Goal: Book appointment/travel/reservation

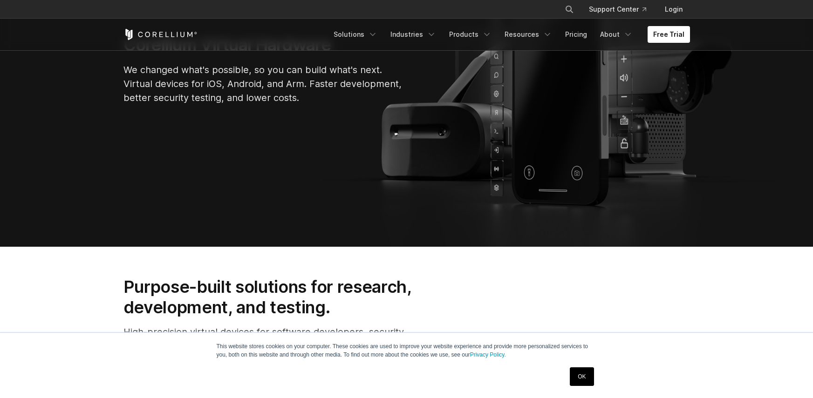
scroll to position [177, 0]
click at [669, 41] on link "Free Trial" at bounding box center [669, 34] width 42 height 17
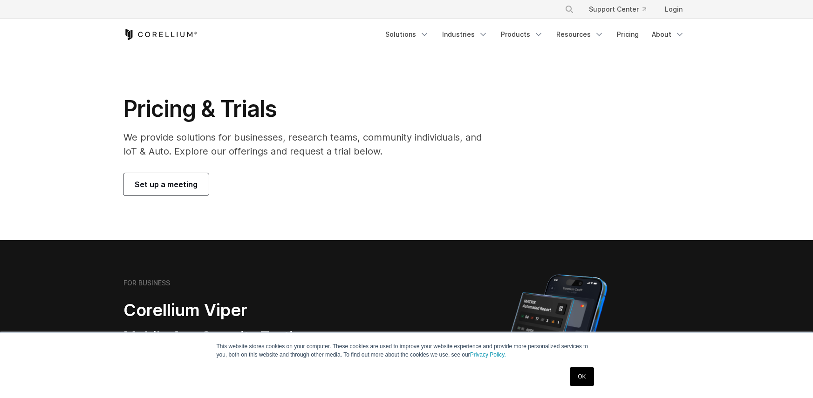
click at [188, 189] on span "Set up a meeting" at bounding box center [166, 184] width 63 height 11
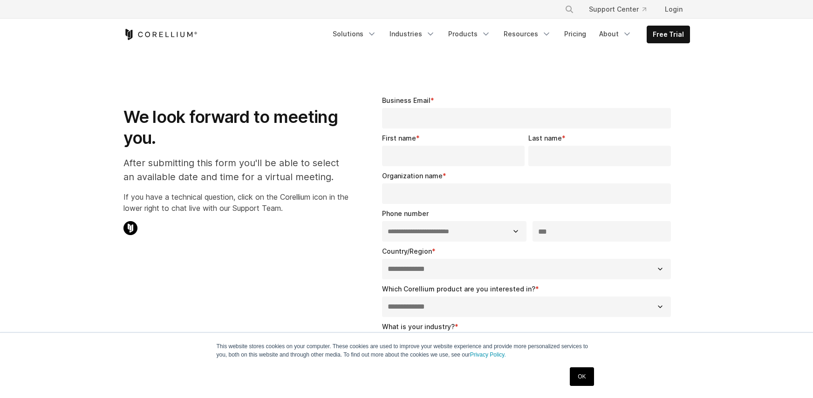
select select "**"
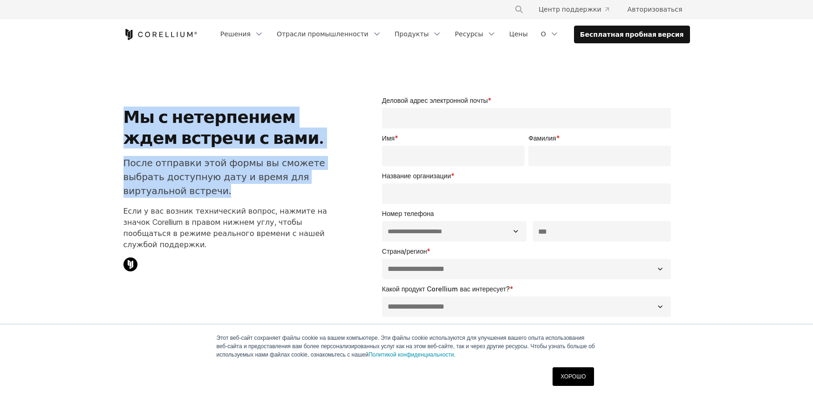
drag, startPoint x: 121, startPoint y: 123, endPoint x: 344, endPoint y: 179, distance: 229.7
click at [344, 179] on div "Мы с нетерпением ждем встречи с вами. После отправки этой формы вы сможете выбр…" at bounding box center [236, 181] width 244 height 201
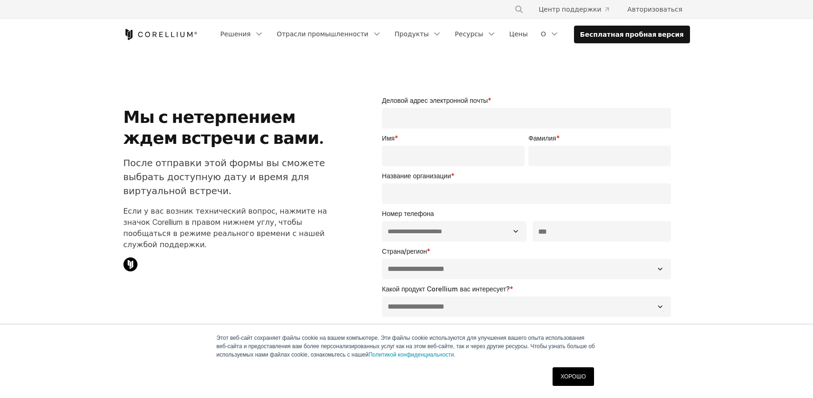
click at [331, 205] on p "Если у вас возник технический вопрос, нажмите на значок Corellium в правом нижн…" at bounding box center [235, 227] width 225 height 45
